Goal: Register for event/course

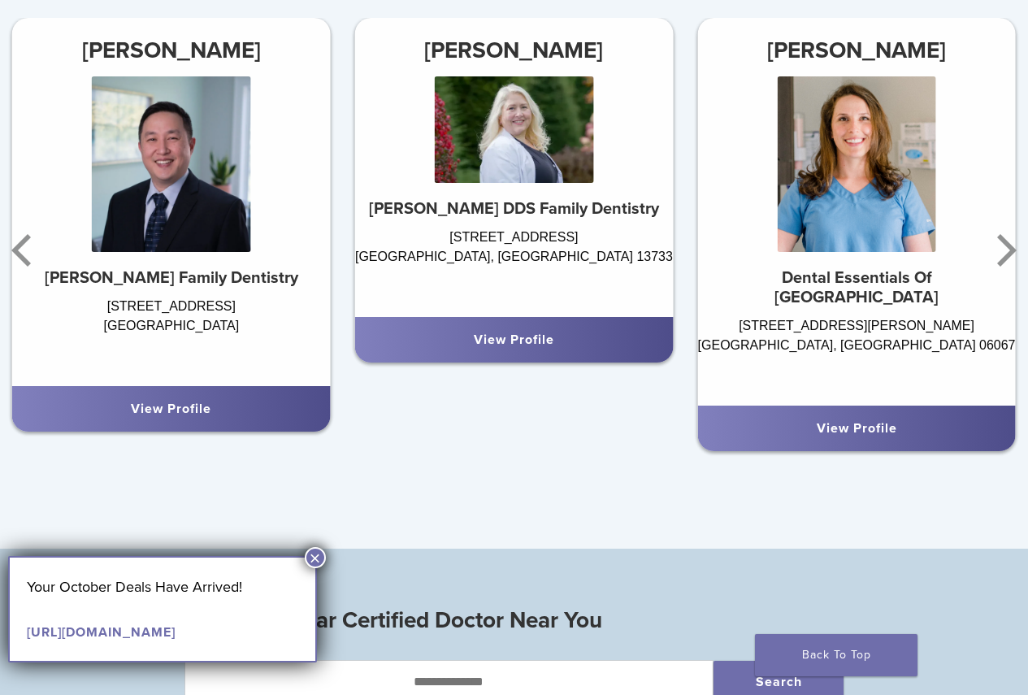
scroll to position [975, 0]
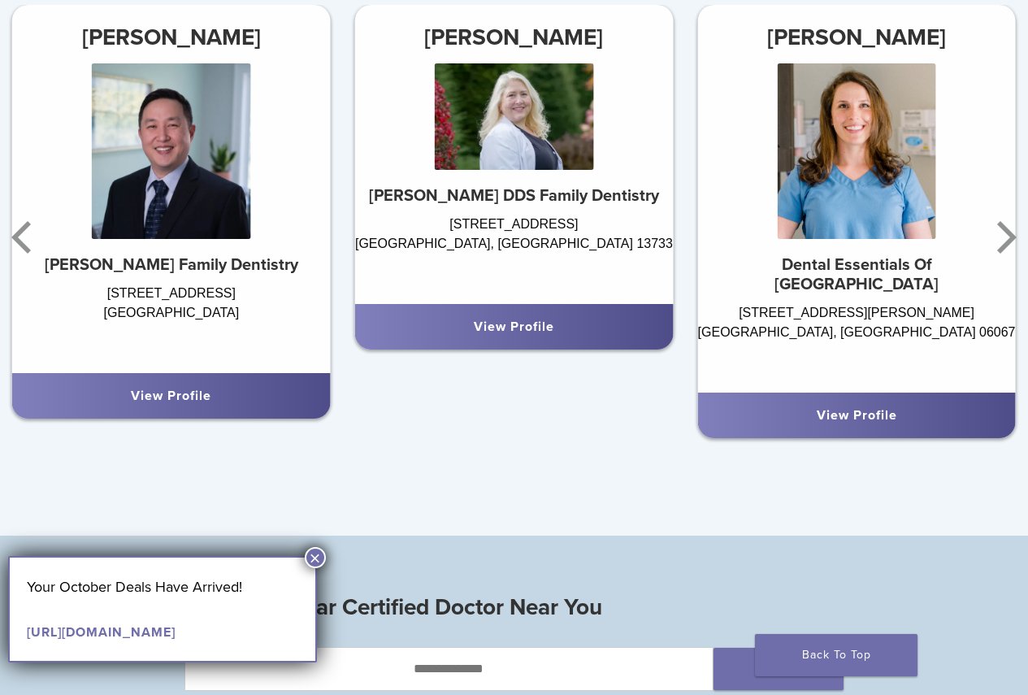
click at [311, 557] on button "×" at bounding box center [315, 557] width 21 height 21
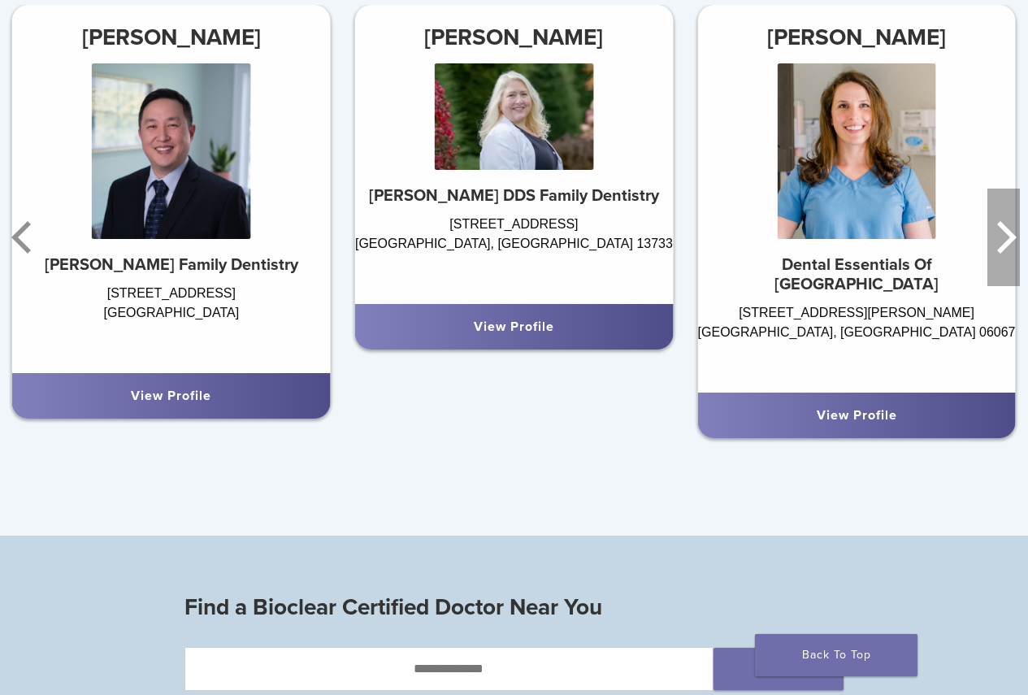
click at [1002, 258] on icon "Next" at bounding box center [1003, 238] width 33 height 98
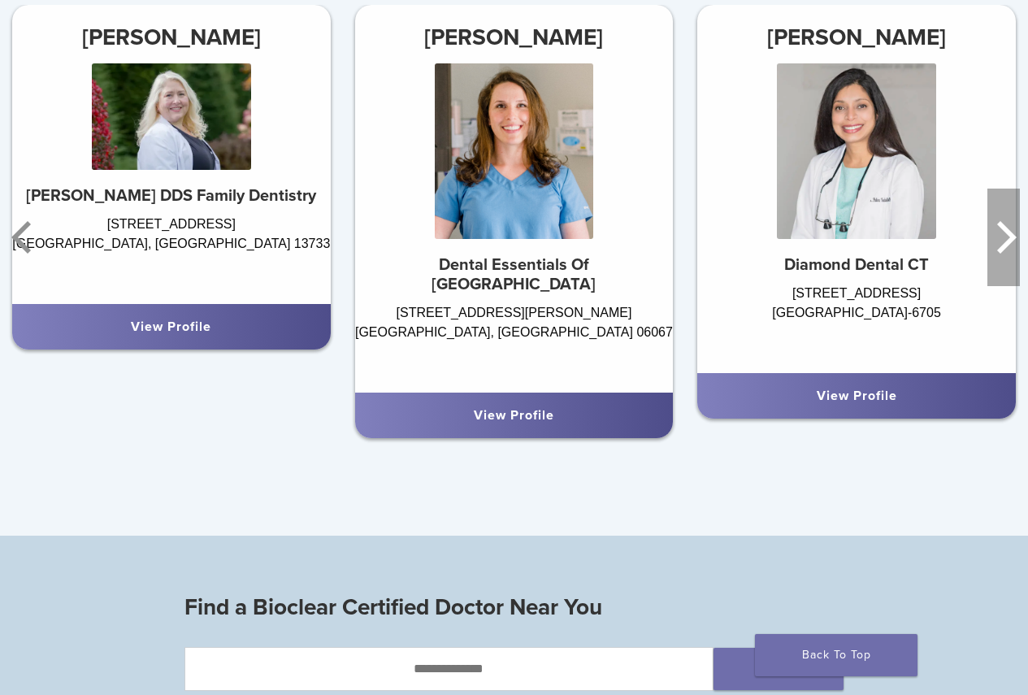
click at [1002, 258] on icon "Next" at bounding box center [1003, 238] width 33 height 98
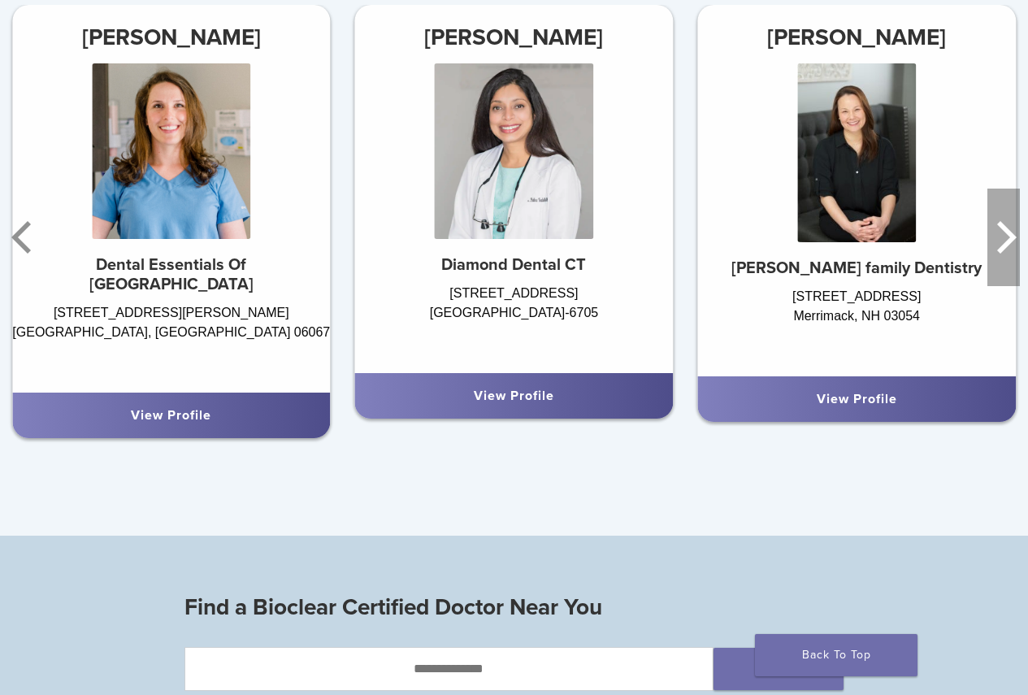
click at [1002, 258] on icon "Next" at bounding box center [1003, 238] width 33 height 98
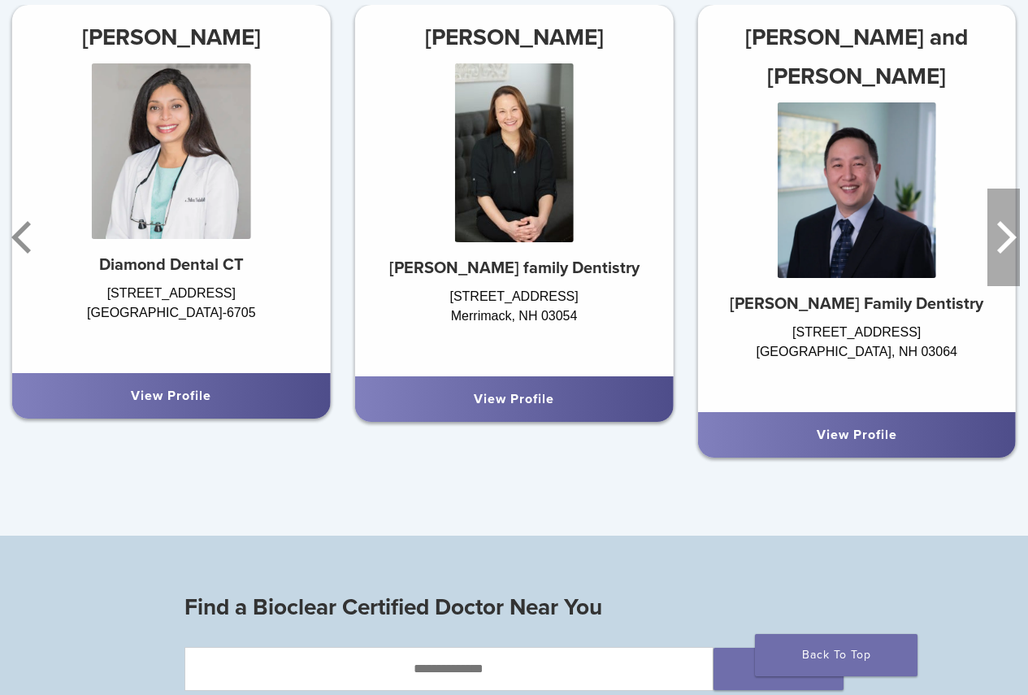
click at [1002, 258] on icon "Next" at bounding box center [1003, 238] width 33 height 98
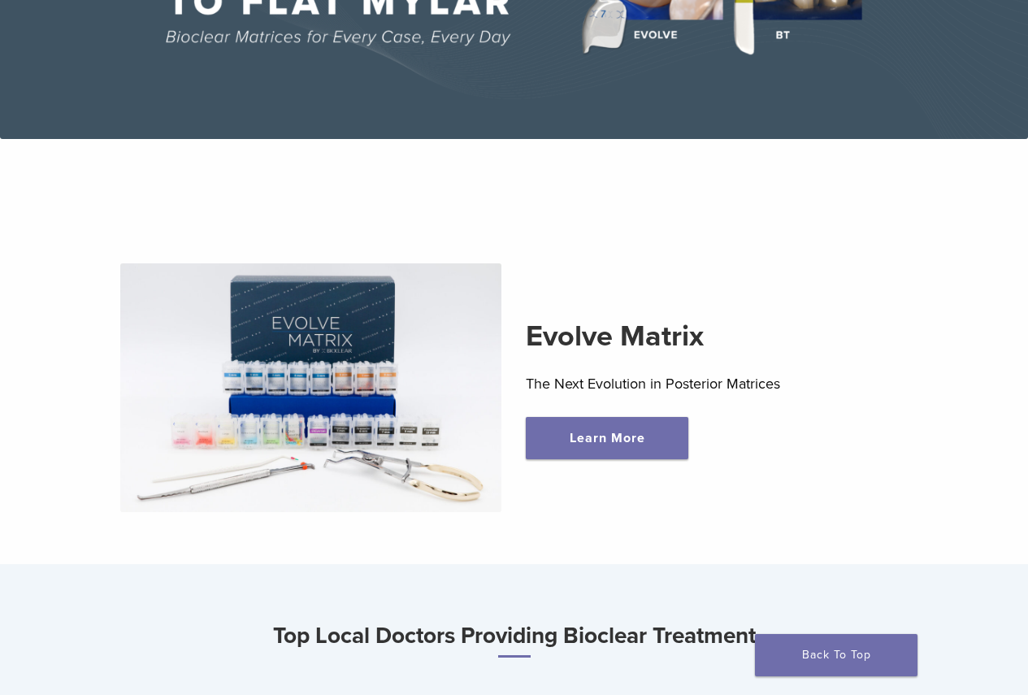
scroll to position [0, 0]
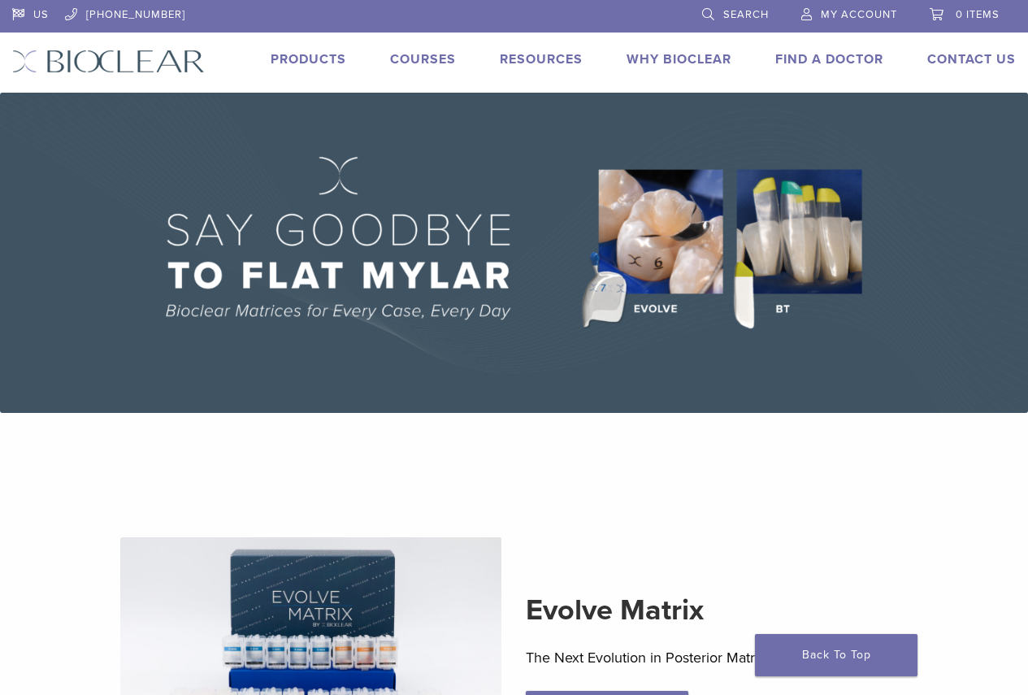
click at [440, 66] on link "Courses" at bounding box center [423, 59] width 66 height 16
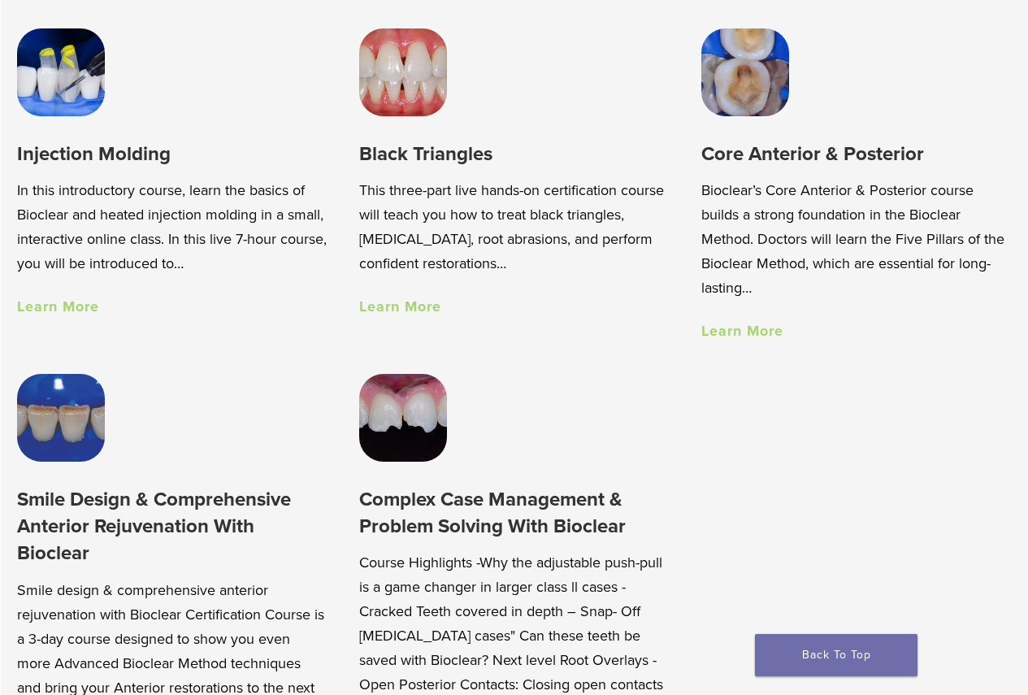
scroll to position [975, 0]
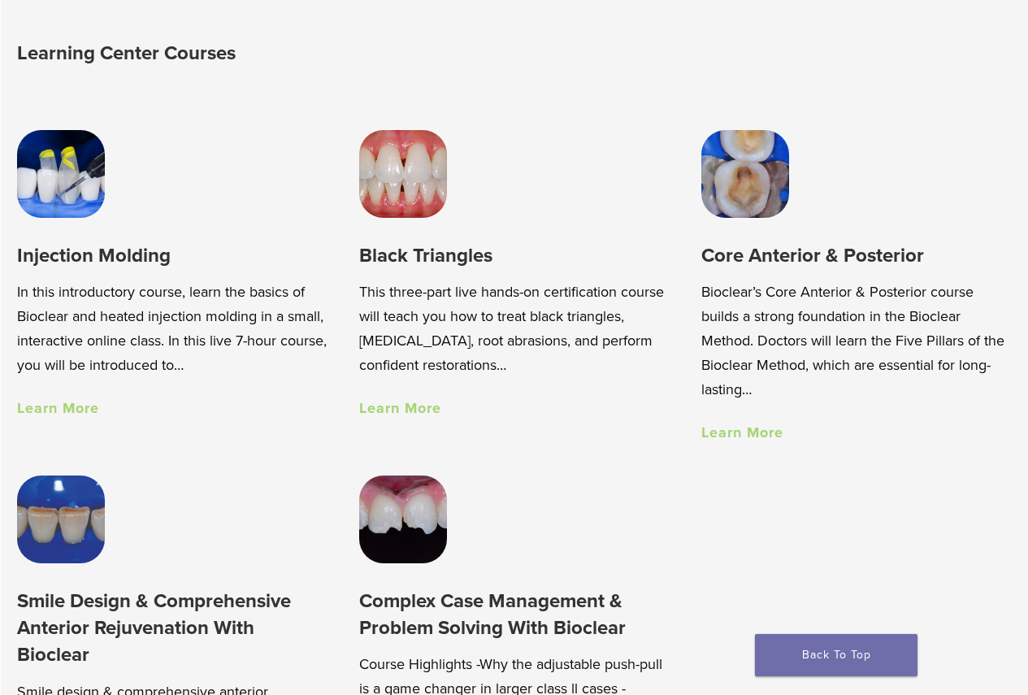
click at [428, 413] on link "Learn More" at bounding box center [400, 408] width 82 height 18
